Goal: Task Accomplishment & Management: Use online tool/utility

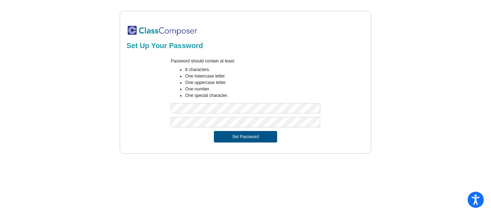
click at [224, 141] on button "Set Password" at bounding box center [245, 137] width 63 height 12
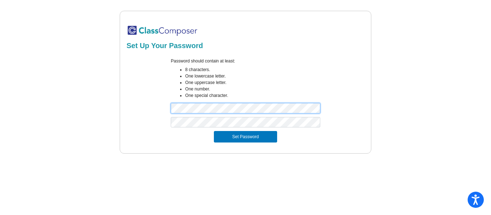
click at [214, 131] on button "Set Password" at bounding box center [245, 137] width 63 height 12
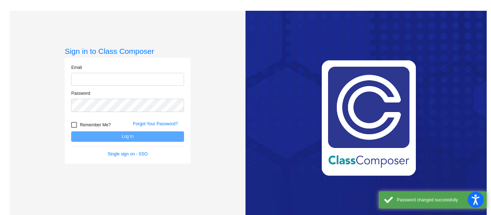
type input "[EMAIL_ADDRESS][DOMAIN_NAME]"
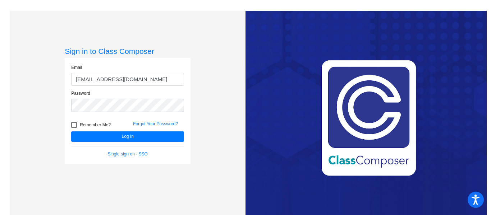
click at [73, 124] on div at bounding box center [74, 125] width 6 height 6
click at [74, 128] on input "Remember Me?" at bounding box center [74, 128] width 0 height 0
checkbox input "true"
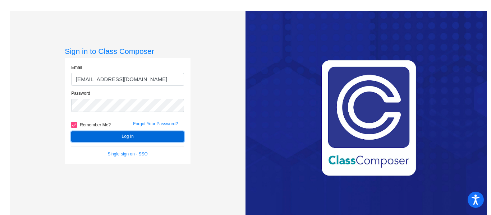
click at [95, 137] on button "Log In" at bounding box center [127, 137] width 113 height 10
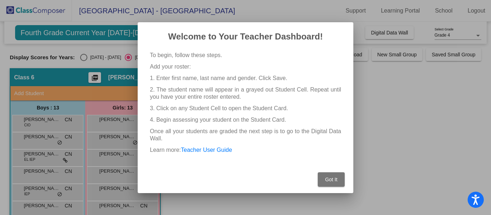
click at [335, 181] on span "Got It" at bounding box center [331, 180] width 12 height 6
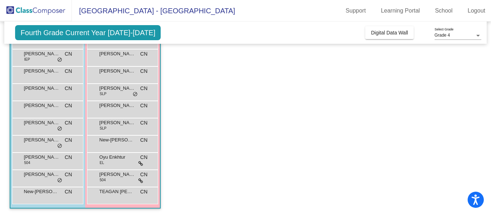
scroll to position [136, 0]
click at [58, 129] on span "do_not_disturb_alt" at bounding box center [59, 128] width 5 height 6
click at [54, 127] on div "[PERSON_NAME] CN lock do_not_disturb_alt" at bounding box center [47, 125] width 69 height 15
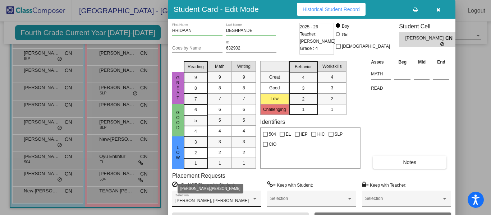
click at [252, 197] on div at bounding box center [255, 199] width 6 height 5
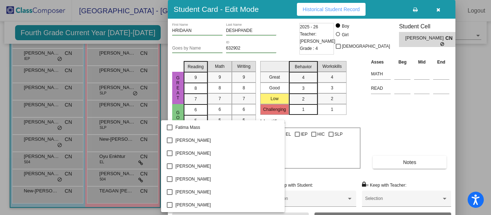
scroll to position [1102, 0]
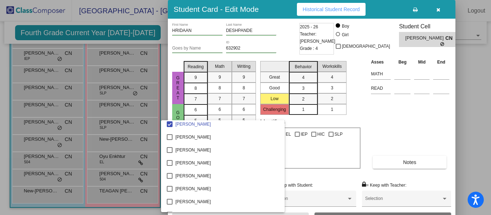
click at [469, 96] on div at bounding box center [245, 107] width 491 height 215
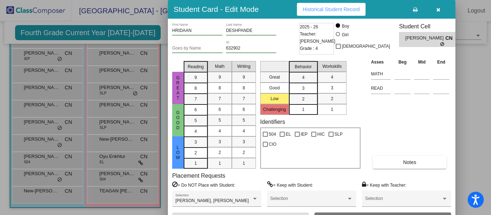
click at [439, 10] on icon "button" at bounding box center [438, 9] width 4 height 5
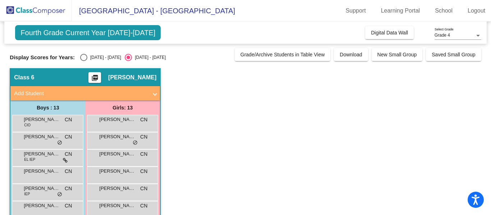
scroll to position [3, 0]
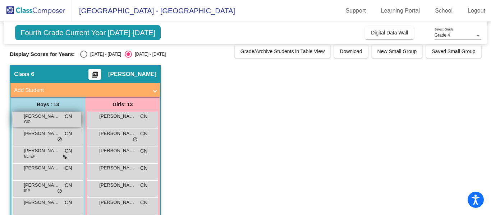
click at [59, 118] on span "[PERSON_NAME]" at bounding box center [42, 116] width 36 height 7
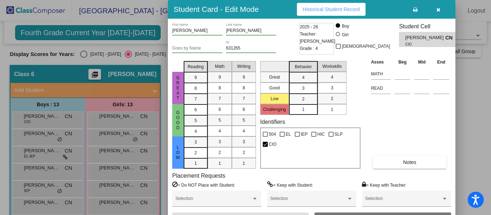
click at [339, 10] on span "Historical Student Record" at bounding box center [331, 9] width 57 height 6
click at [439, 8] on icon "button" at bounding box center [438, 9] width 4 height 5
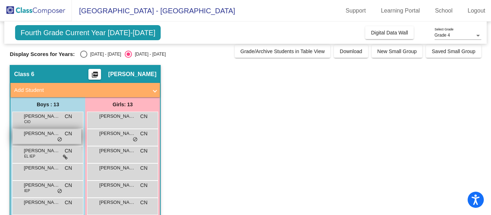
click at [42, 139] on div "AJAY BLOW CN lock do_not_disturb_alt" at bounding box center [47, 136] width 69 height 15
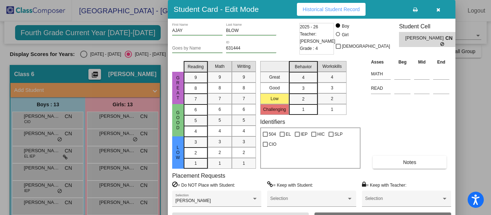
click at [333, 8] on span "Historical Student Record" at bounding box center [331, 9] width 57 height 6
click at [440, 7] on icon "button" at bounding box center [438, 9] width 4 height 5
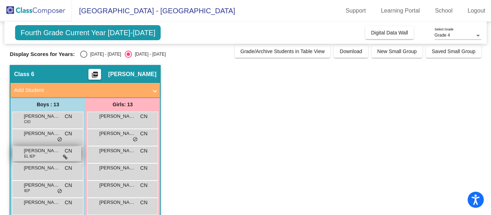
click at [41, 157] on div "[PERSON_NAME] EL IEP CN lock do_not_disturb_alt" at bounding box center [47, 154] width 69 height 15
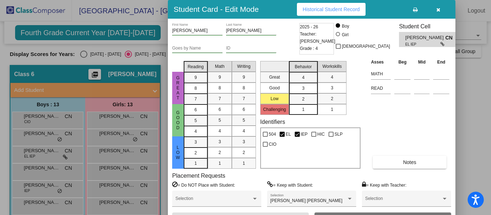
click at [333, 10] on span "Historical Student Record" at bounding box center [331, 9] width 57 height 6
click at [439, 8] on icon "button" at bounding box center [438, 9] width 4 height 5
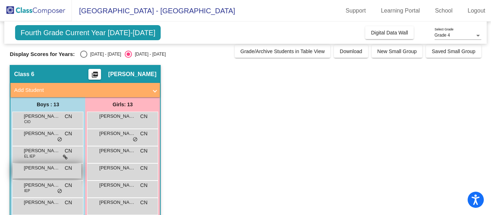
click at [45, 169] on span "[PERSON_NAME]" at bounding box center [42, 168] width 36 height 7
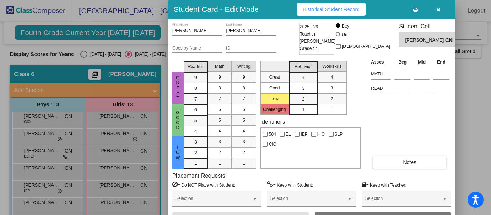
click at [342, 14] on button "Historical Student Record" at bounding box center [331, 9] width 69 height 13
click at [437, 9] on icon "button" at bounding box center [438, 9] width 4 height 5
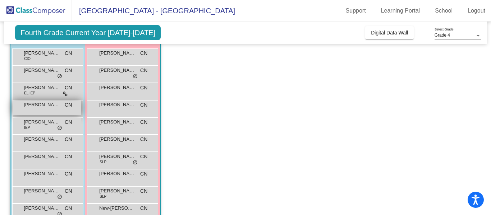
scroll to position [70, 0]
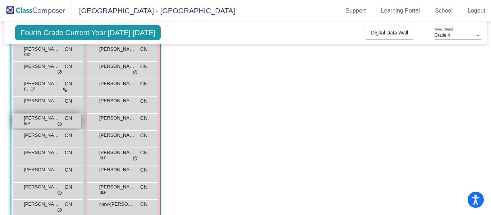
click at [45, 116] on span "[PERSON_NAME] [PERSON_NAME]" at bounding box center [42, 118] width 36 height 7
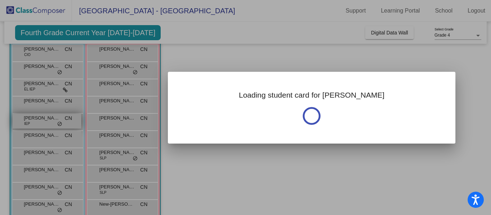
click at [45, 116] on div at bounding box center [245, 107] width 491 height 215
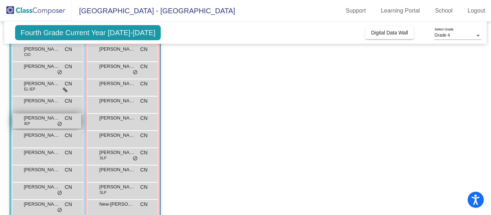
click at [45, 116] on span "[PERSON_NAME] [PERSON_NAME]" at bounding box center [42, 118] width 36 height 7
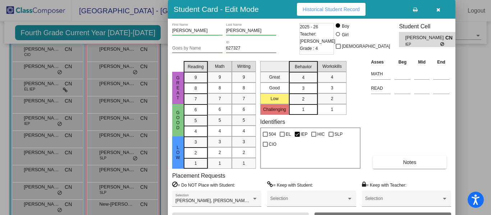
click at [338, 11] on span "Historical Student Record" at bounding box center [331, 9] width 57 height 6
click at [322, 13] on button "Historical Student Record" at bounding box center [331, 9] width 69 height 13
click at [437, 9] on icon "button" at bounding box center [438, 9] width 4 height 5
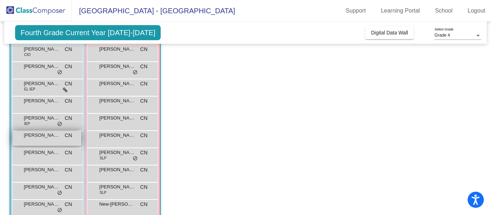
click at [40, 139] on span "[PERSON_NAME]" at bounding box center [42, 135] width 36 height 7
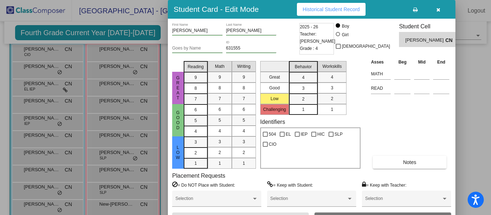
click at [332, 10] on span "Historical Student Record" at bounding box center [331, 9] width 57 height 6
click at [435, 9] on button "button" at bounding box center [438, 9] width 23 height 13
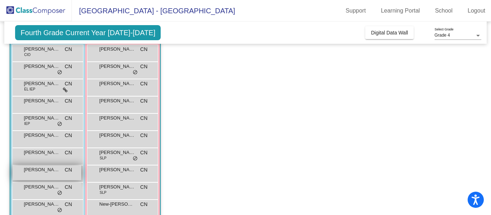
click at [43, 174] on div "[PERSON_NAME] CN lock do_not_disturb_alt" at bounding box center [47, 173] width 69 height 15
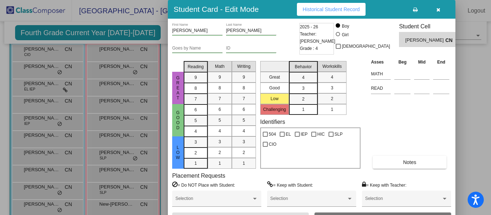
click at [331, 12] on span "Historical Student Record" at bounding box center [331, 9] width 57 height 6
click at [440, 6] on button "button" at bounding box center [438, 9] width 23 height 13
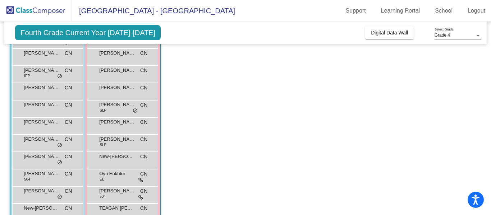
scroll to position [136, 0]
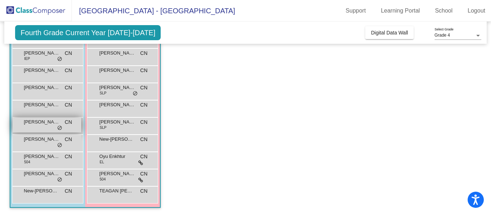
click at [44, 124] on span "[PERSON_NAME]" at bounding box center [42, 122] width 36 height 7
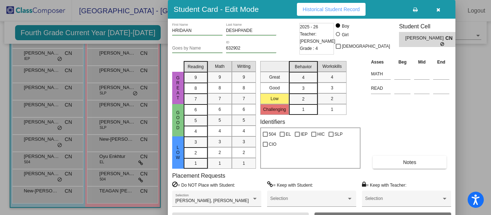
click at [327, 9] on span "Historical Student Record" at bounding box center [331, 9] width 57 height 6
click at [436, 8] on icon "button" at bounding box center [438, 9] width 4 height 5
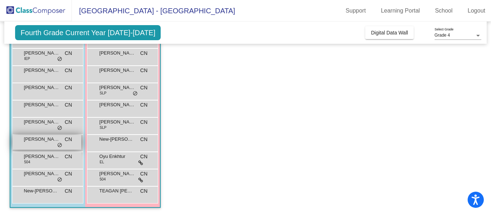
click at [47, 142] on span "[PERSON_NAME]" at bounding box center [42, 139] width 36 height 7
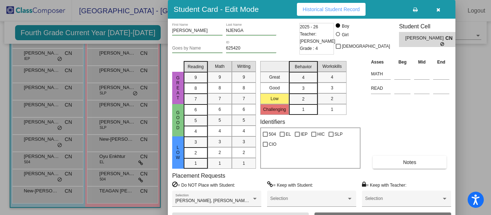
click at [334, 9] on span "Historical Student Record" at bounding box center [331, 9] width 57 height 6
click at [439, 8] on icon "button" at bounding box center [438, 9] width 4 height 5
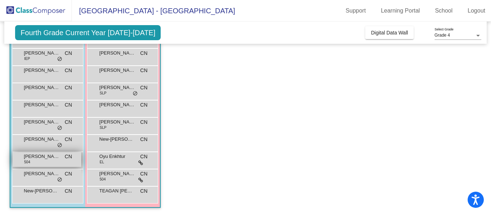
click at [46, 161] on div "[PERSON_NAME] 504 CN lock do_not_disturb_alt" at bounding box center [47, 159] width 69 height 15
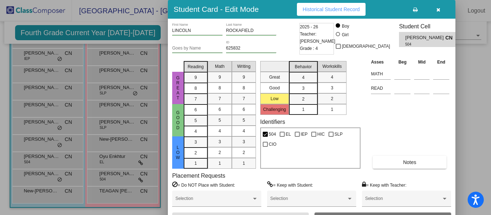
click at [323, 11] on span "Historical Student Record" at bounding box center [331, 9] width 57 height 6
click at [435, 9] on button "button" at bounding box center [438, 9] width 23 height 13
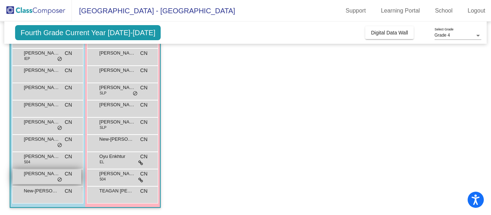
click at [41, 179] on div "[PERSON_NAME] CN lock do_not_disturb_alt" at bounding box center [47, 177] width 69 height 15
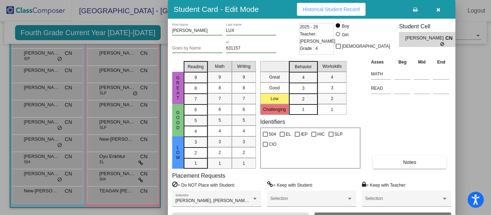
click at [318, 5] on button "Historical Student Record" at bounding box center [331, 9] width 69 height 13
click at [437, 6] on span "button" at bounding box center [438, 9] width 4 height 6
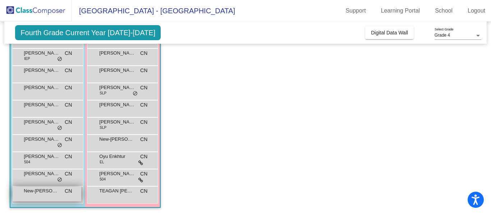
click at [42, 189] on span "New-[PERSON_NAME]" at bounding box center [42, 191] width 36 height 7
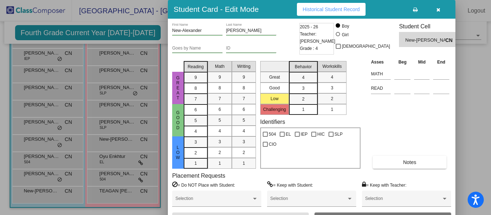
click at [336, 6] on span "Historical Student Record" at bounding box center [331, 9] width 57 height 6
click at [439, 8] on icon "button" at bounding box center [438, 9] width 4 height 5
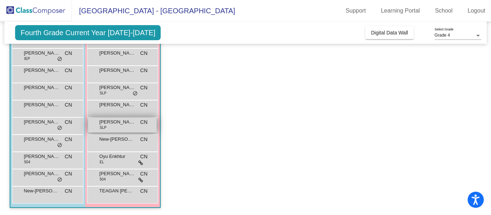
scroll to position [0, 0]
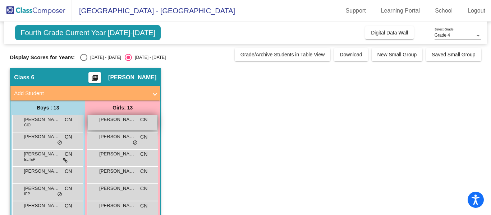
click at [126, 126] on div "[PERSON_NAME] CN lock do_not_disturb_alt" at bounding box center [122, 122] width 69 height 15
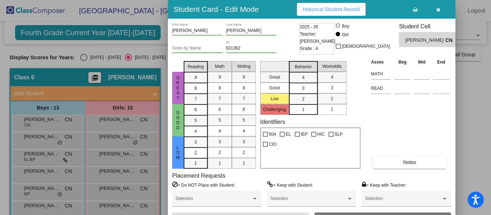
click at [306, 7] on span "Historical Student Record" at bounding box center [331, 9] width 57 height 6
click at [437, 10] on icon "button" at bounding box center [438, 9] width 4 height 5
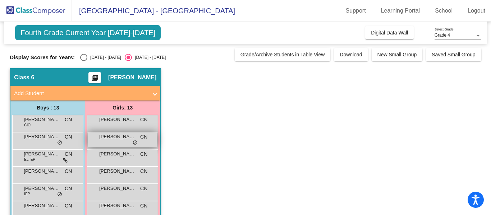
click at [114, 139] on span "[PERSON_NAME]" at bounding box center [117, 136] width 36 height 7
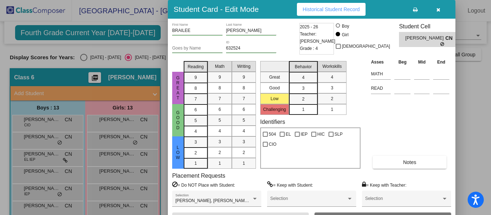
click at [327, 11] on span "Historical Student Record" at bounding box center [331, 9] width 57 height 6
click at [436, 9] on icon "button" at bounding box center [438, 9] width 4 height 5
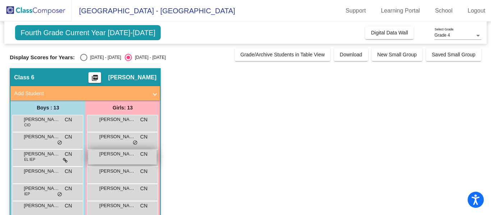
click at [119, 157] on span "[PERSON_NAME]" at bounding box center [117, 154] width 36 height 7
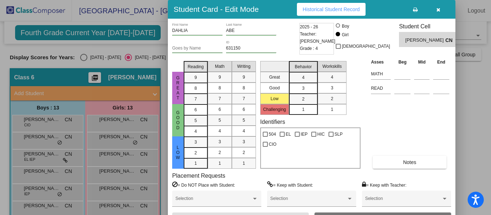
click at [312, 7] on span "Historical Student Record" at bounding box center [331, 9] width 57 height 6
click at [436, 9] on icon "button" at bounding box center [438, 9] width 4 height 5
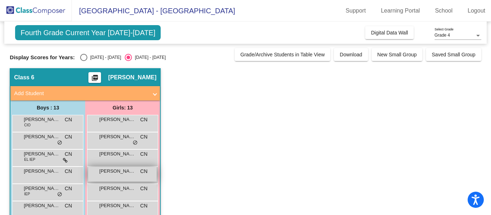
click at [128, 173] on span "[PERSON_NAME]" at bounding box center [117, 171] width 36 height 7
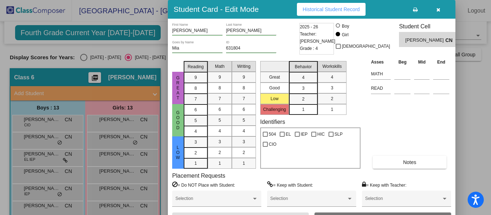
click at [327, 7] on span "Historical Student Record" at bounding box center [331, 9] width 57 height 6
click at [436, 12] on icon "button" at bounding box center [438, 9] width 4 height 5
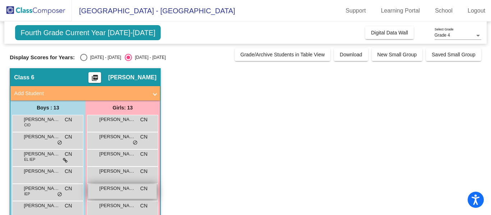
click at [120, 186] on span "[PERSON_NAME]" at bounding box center [117, 188] width 36 height 7
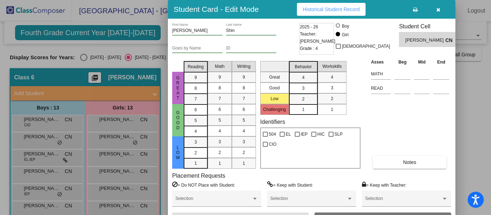
click at [341, 4] on button "Historical Student Record" at bounding box center [331, 9] width 69 height 13
click at [436, 10] on icon "button" at bounding box center [438, 9] width 4 height 5
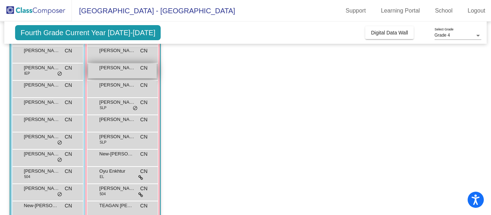
scroll to position [136, 0]
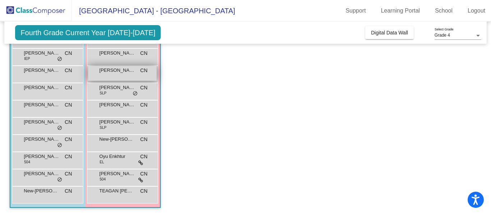
click at [127, 68] on span "[PERSON_NAME]" at bounding box center [117, 70] width 36 height 7
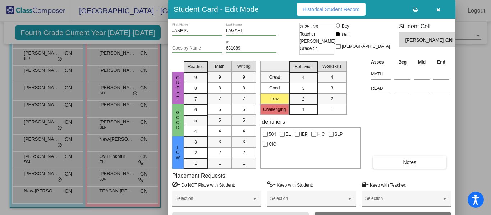
click at [345, 11] on span "Historical Student Record" at bounding box center [331, 9] width 57 height 6
click at [438, 11] on icon "button" at bounding box center [438, 9] width 4 height 5
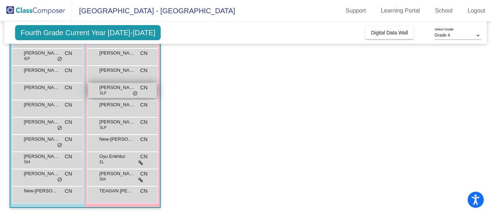
click at [119, 92] on div "[PERSON_NAME] SLP CN lock do_not_disturb_alt" at bounding box center [122, 90] width 69 height 15
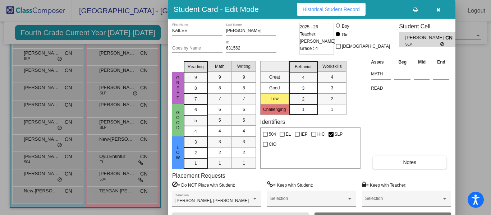
click at [336, 9] on span "Historical Student Record" at bounding box center [331, 9] width 57 height 6
click at [436, 9] on button "button" at bounding box center [438, 9] width 23 height 13
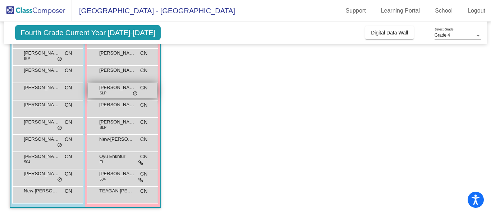
click at [121, 92] on div "[PERSON_NAME] SLP CN lock do_not_disturb_alt" at bounding box center [122, 90] width 69 height 15
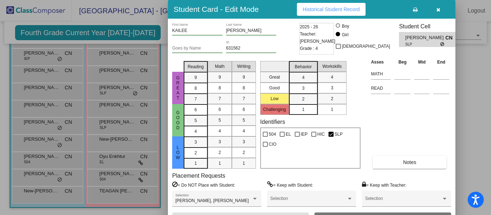
click at [436, 10] on icon "button" at bounding box center [438, 9] width 4 height 5
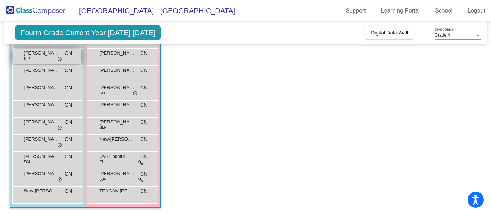
click at [44, 52] on span "[PERSON_NAME] [PERSON_NAME]" at bounding box center [42, 53] width 36 height 7
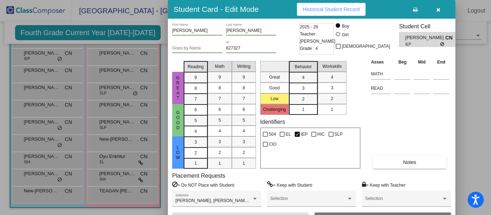
click at [438, 7] on icon "button" at bounding box center [438, 9] width 4 height 5
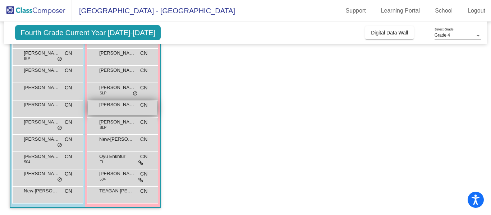
click at [120, 108] on span "[PERSON_NAME]" at bounding box center [117, 104] width 36 height 7
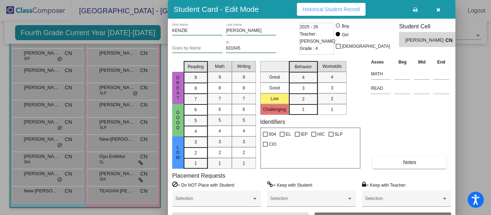
click at [311, 10] on span "Historical Student Record" at bounding box center [331, 9] width 57 height 6
click at [441, 8] on button "button" at bounding box center [438, 9] width 23 height 13
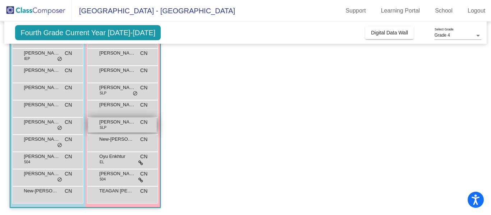
click at [124, 124] on span "[PERSON_NAME]" at bounding box center [117, 122] width 36 height 7
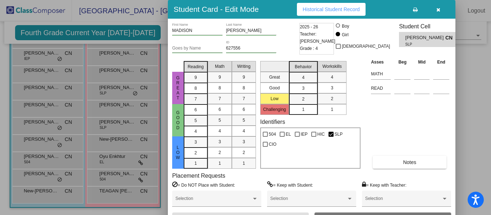
click at [343, 10] on span "Historical Student Record" at bounding box center [331, 9] width 57 height 6
click at [439, 10] on icon "button" at bounding box center [438, 9] width 4 height 5
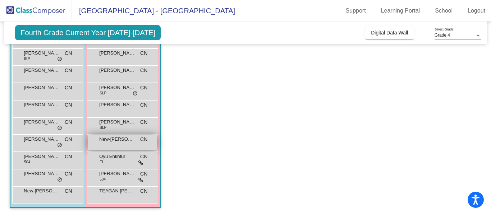
click at [124, 138] on span "New-[PERSON_NAME]" at bounding box center [117, 139] width 36 height 7
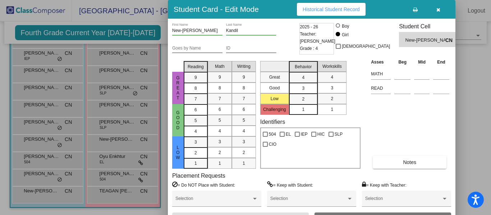
click at [341, 9] on span "Historical Student Record" at bounding box center [331, 9] width 57 height 6
click at [435, 8] on button "button" at bounding box center [438, 9] width 23 height 13
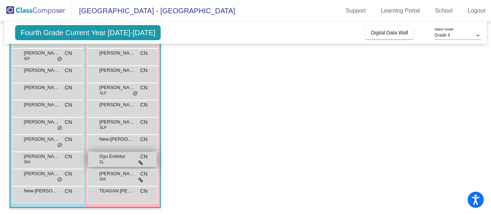
click at [121, 165] on div "Oyu Enkhtur EL CN lock do_not_disturb_alt" at bounding box center [122, 159] width 69 height 15
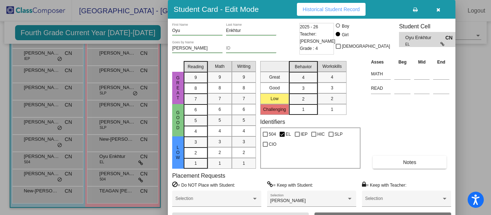
click at [342, 6] on span "Historical Student Record" at bounding box center [331, 9] width 57 height 6
click at [439, 10] on icon "button" at bounding box center [438, 9] width 4 height 5
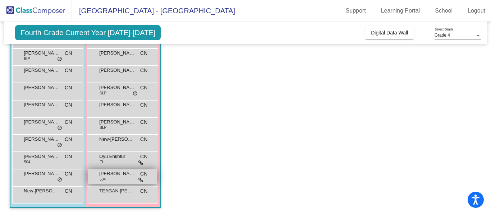
click at [118, 176] on span "[PERSON_NAME]" at bounding box center [117, 173] width 36 height 7
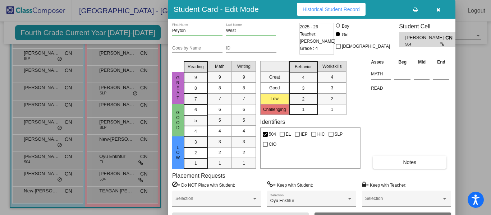
click at [315, 12] on span "Historical Student Record" at bounding box center [331, 9] width 57 height 6
click at [440, 10] on button "button" at bounding box center [438, 9] width 23 height 13
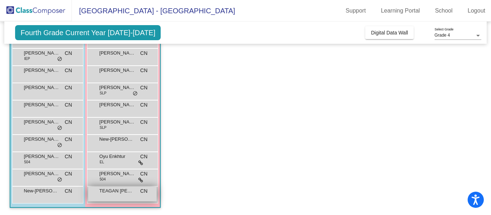
click at [119, 193] on span "TEAGAN [PERSON_NAME]" at bounding box center [117, 191] width 36 height 7
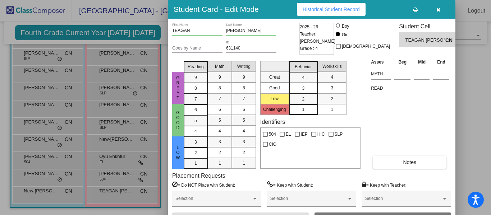
click at [317, 13] on button "Historical Student Record" at bounding box center [331, 9] width 69 height 13
click at [438, 8] on icon "button" at bounding box center [438, 9] width 4 height 5
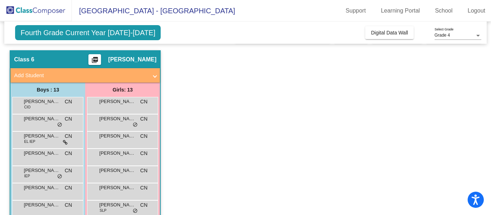
scroll to position [0, 0]
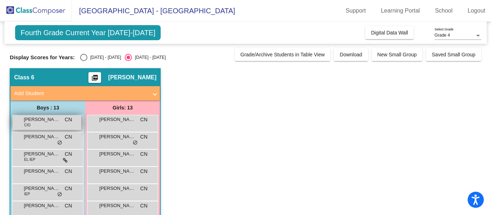
click at [54, 126] on div "[PERSON_NAME] CIO CN lock do_not_disturb_alt" at bounding box center [47, 122] width 69 height 15
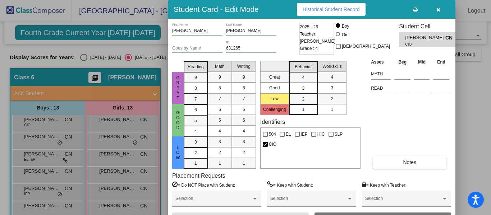
click at [439, 7] on icon "button" at bounding box center [438, 9] width 4 height 5
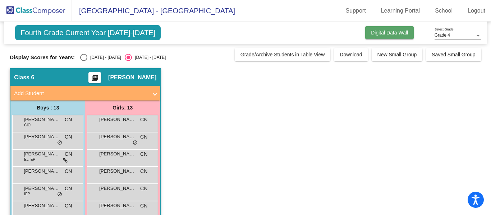
click at [403, 29] on button "Digital Data Wall" at bounding box center [389, 32] width 49 height 13
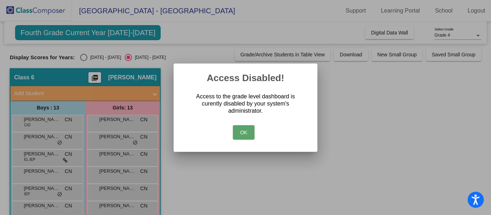
click at [243, 128] on button "OK" at bounding box center [244, 132] width 22 height 14
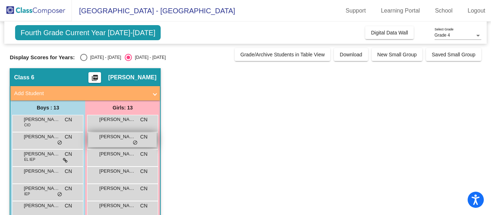
scroll to position [1, 0]
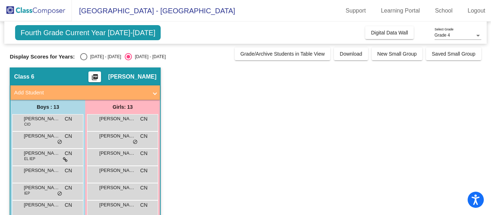
click at [45, 13] on img at bounding box center [36, 10] width 72 height 21
click at [399, 56] on span "New Small Group" at bounding box center [397, 54] width 40 height 6
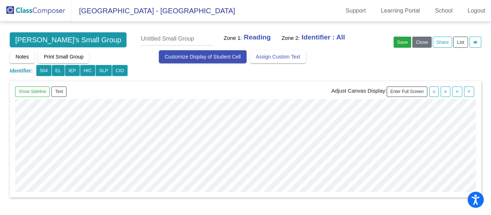
scroll to position [307, 65]
click at [417, 41] on button "Close" at bounding box center [421, 42] width 19 height 11
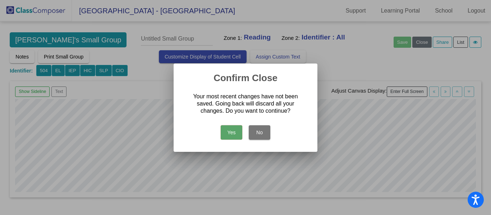
click at [234, 134] on button "Yes" at bounding box center [232, 132] width 22 height 14
